Goal: Transaction & Acquisition: Obtain resource

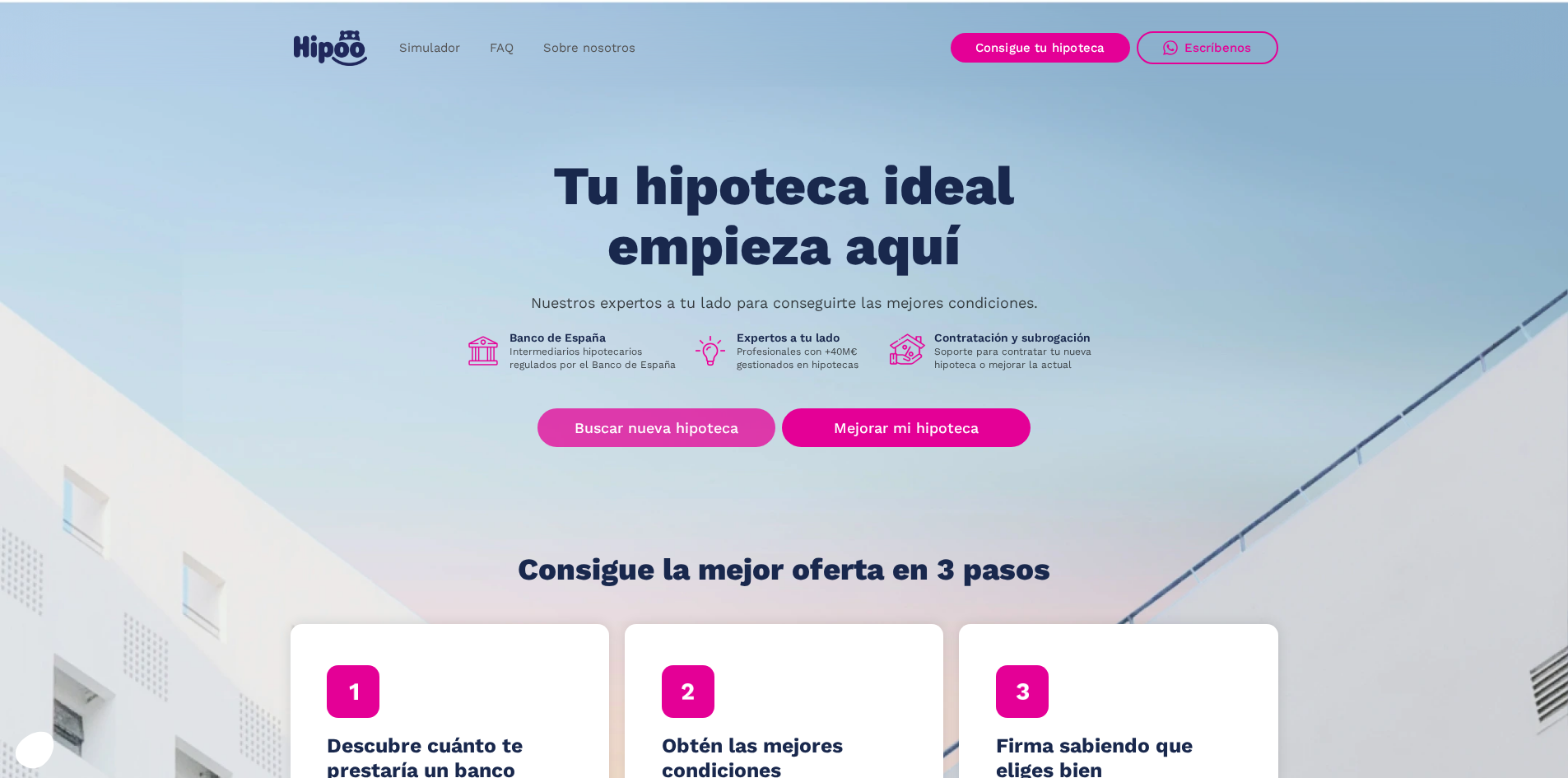
click at [733, 427] on link "Buscar nueva hipoteca" at bounding box center [657, 428] width 238 height 39
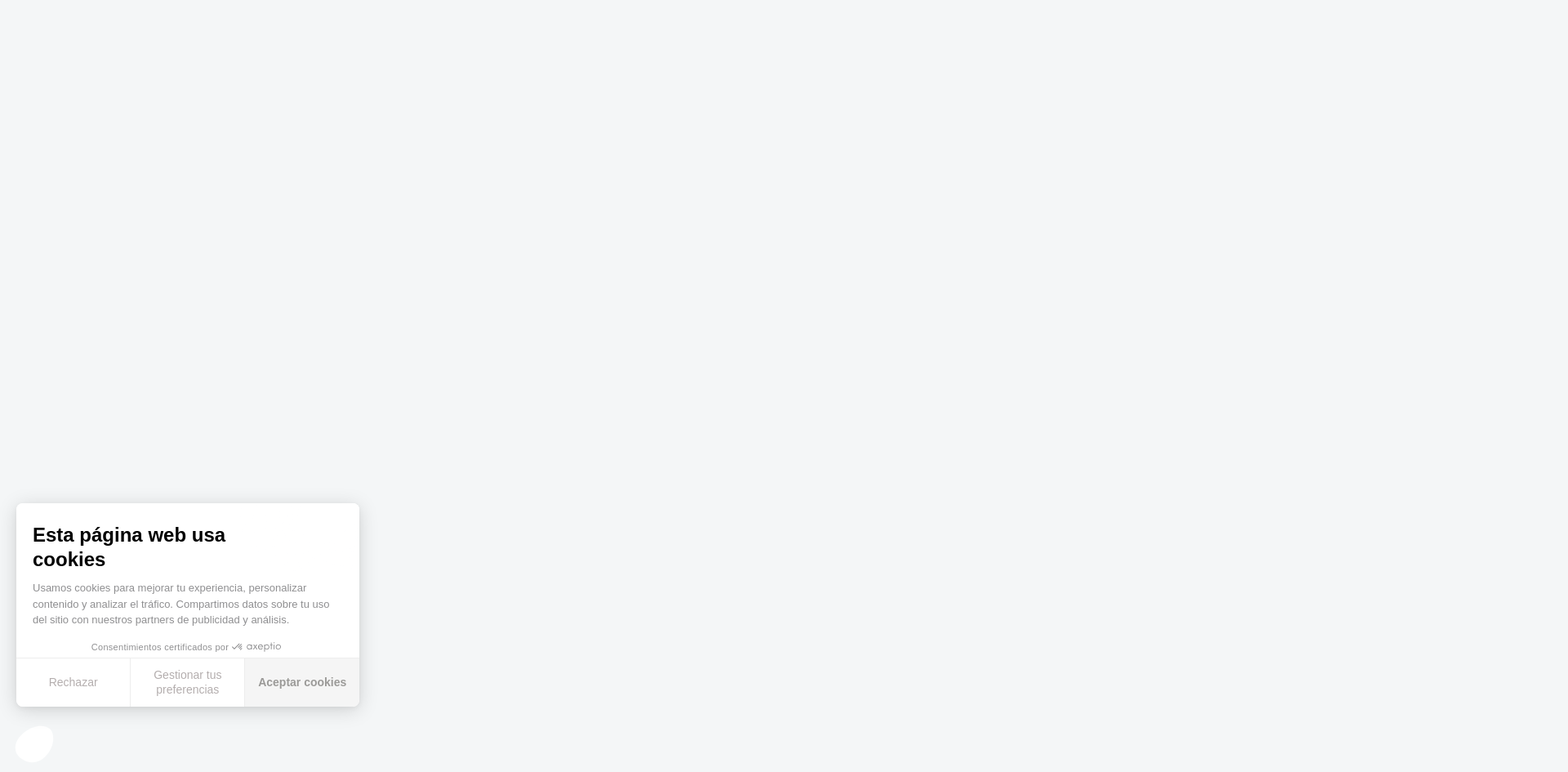
click at [330, 684] on button "Aceptar cookies" at bounding box center [302, 683] width 115 height 48
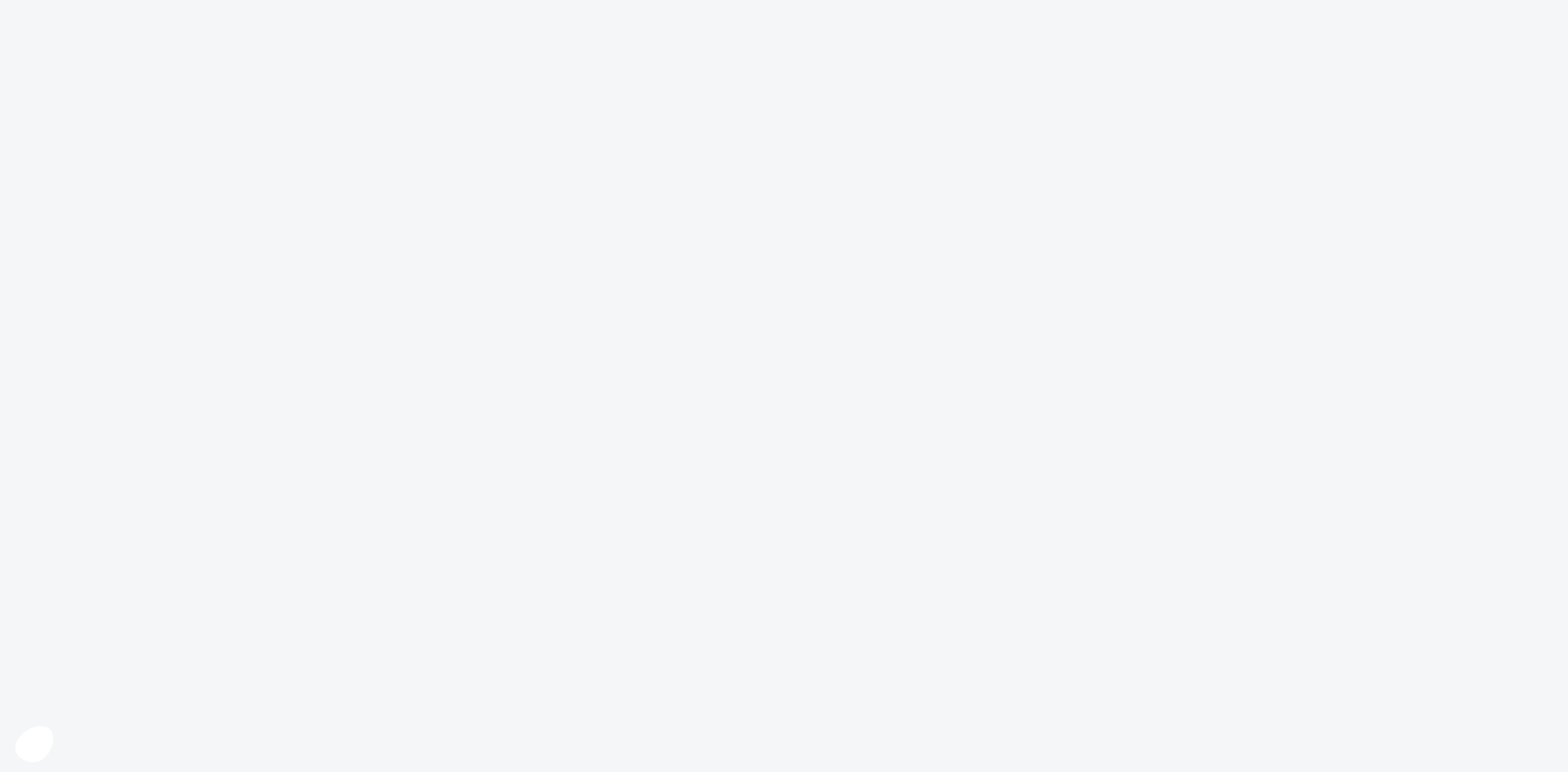
drag, startPoint x: 750, startPoint y: 418, endPoint x: 759, endPoint y: 410, distance: 12.0
click at [750, 423] on body at bounding box center [784, 386] width 1568 height 772
